Goal: Find specific page/section: Find specific page/section

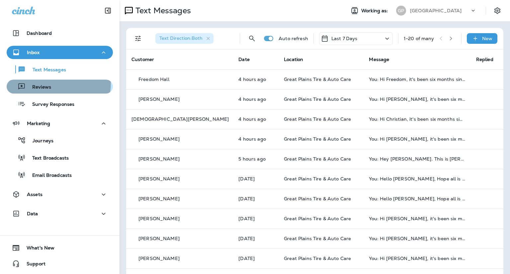
click at [56, 83] on div "Reviews" at bounding box center [59, 87] width 101 height 10
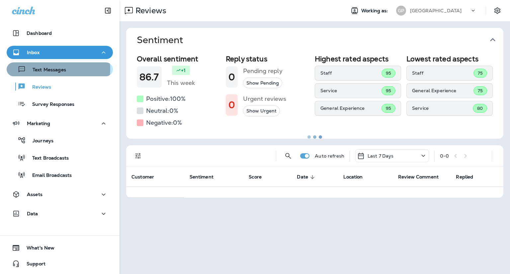
click at [52, 69] on p "Text Messages" at bounding box center [46, 70] width 40 height 6
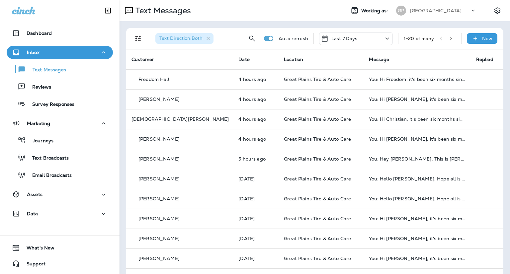
scroll to position [33, 0]
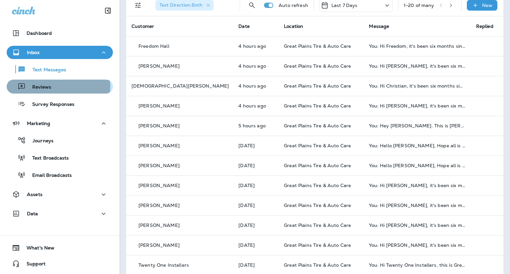
click at [44, 86] on p "Reviews" at bounding box center [39, 87] width 26 height 6
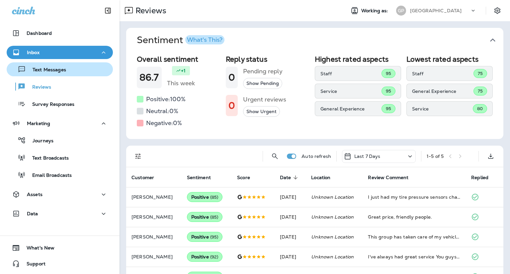
click at [82, 67] on div "Text Messages" at bounding box center [59, 69] width 101 height 10
